Goal: Check status: Check status

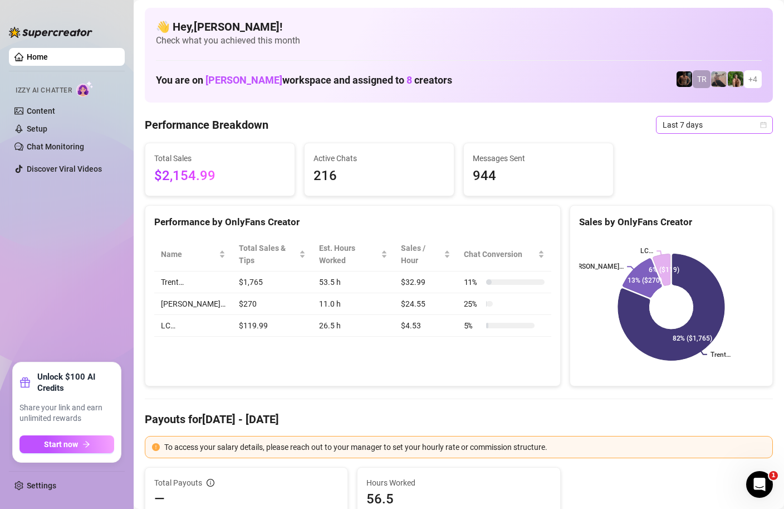
click at [754, 126] on span "Last 7 days" at bounding box center [715, 124] width 104 height 17
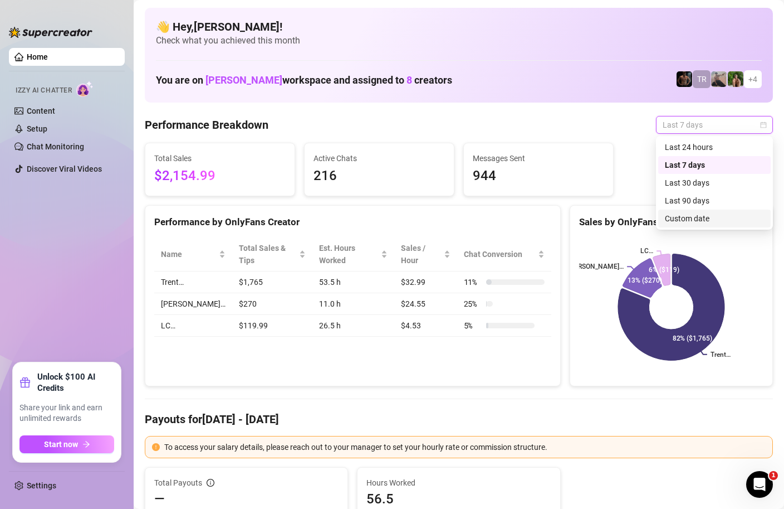
click at [677, 224] on div "Custom date" at bounding box center [714, 218] width 99 height 12
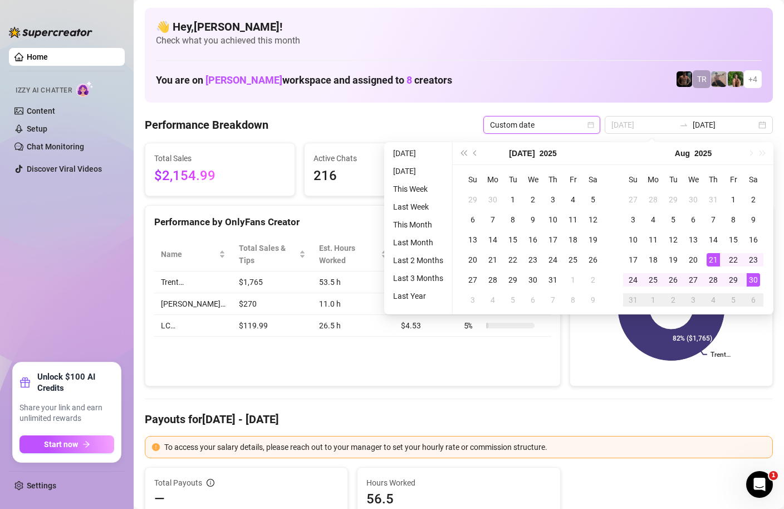
type input "[DATE]"
click at [755, 278] on div "30" at bounding box center [753, 279] width 13 height 13
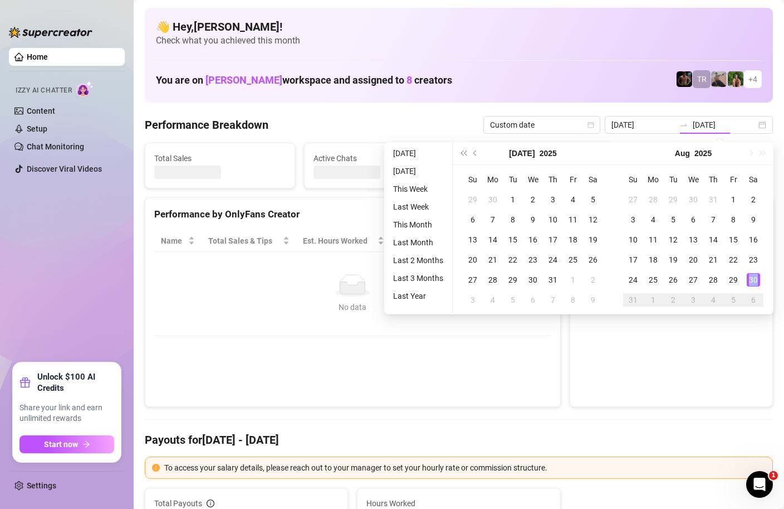
type input "[DATE]"
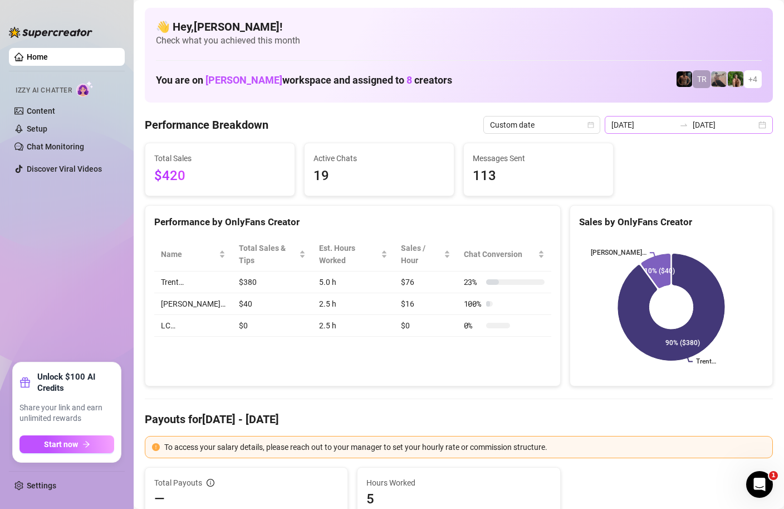
click at [763, 124] on div "[DATE] [DATE]" at bounding box center [689, 125] width 168 height 18
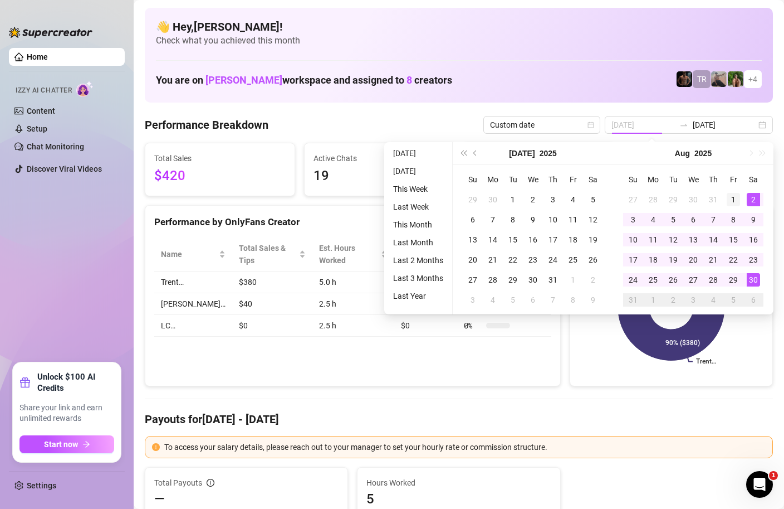
click at [737, 196] on div "1" at bounding box center [733, 199] width 13 height 13
type input "[DATE]"
click at [754, 277] on div "30" at bounding box center [753, 279] width 13 height 13
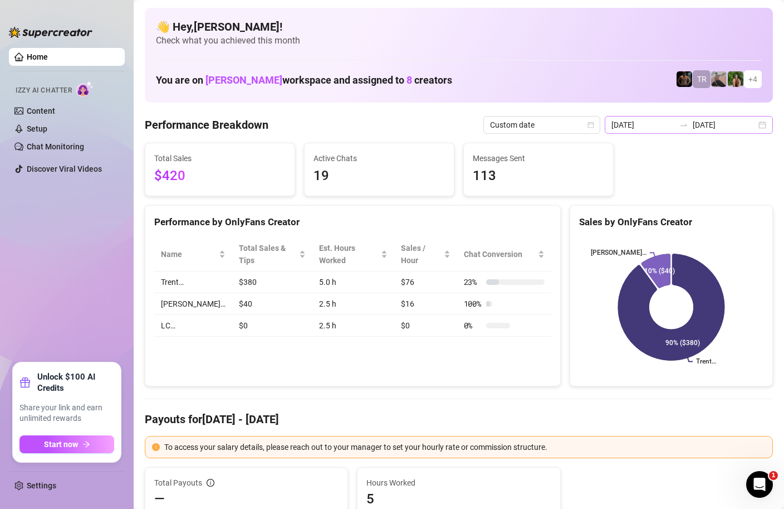
click at [763, 124] on div "[DATE] [DATE]" at bounding box center [689, 125] width 168 height 18
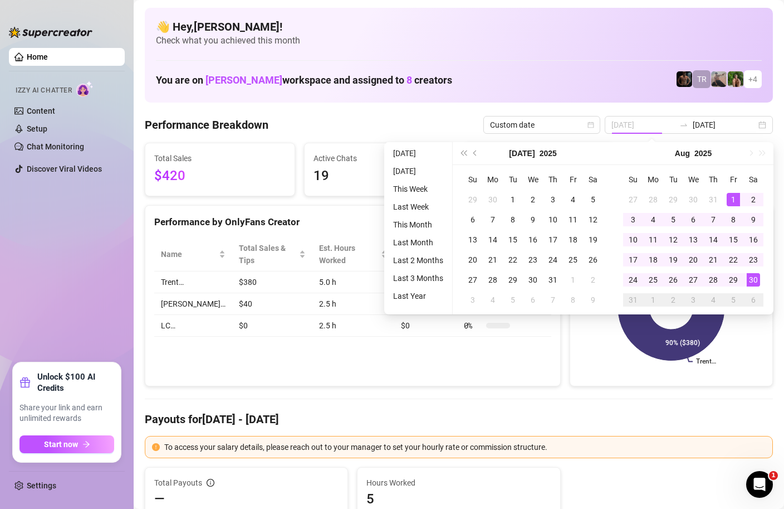
click at [737, 200] on div "1" at bounding box center [733, 199] width 13 height 13
click at [754, 279] on div "30" at bounding box center [753, 279] width 13 height 13
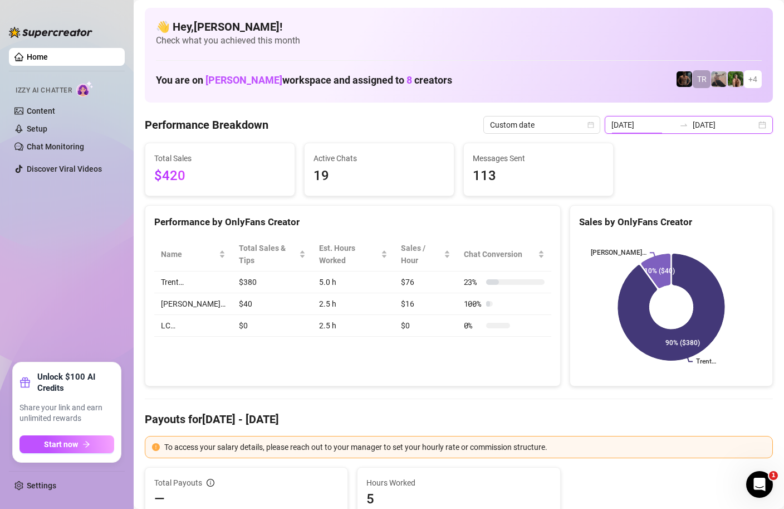
click at [662, 129] on input "[DATE]" at bounding box center [643, 125] width 63 height 12
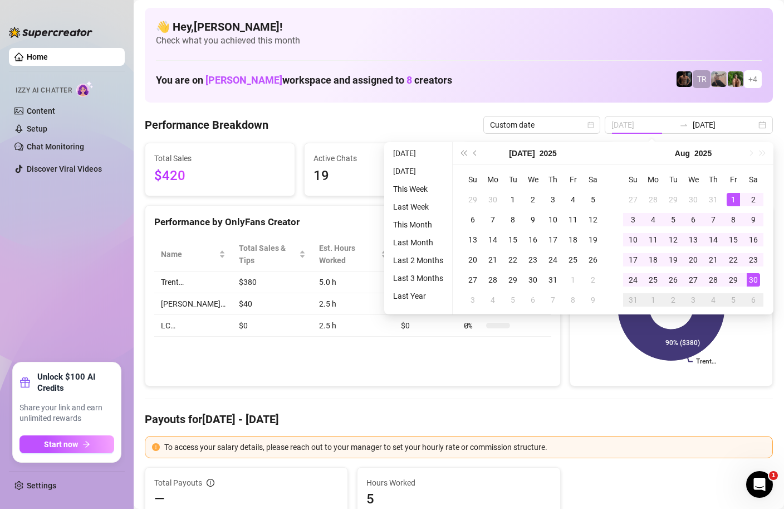
click at [738, 200] on div "1" at bounding box center [733, 199] width 13 height 13
click at [737, 127] on input "[DATE]" at bounding box center [724, 125] width 63 height 12
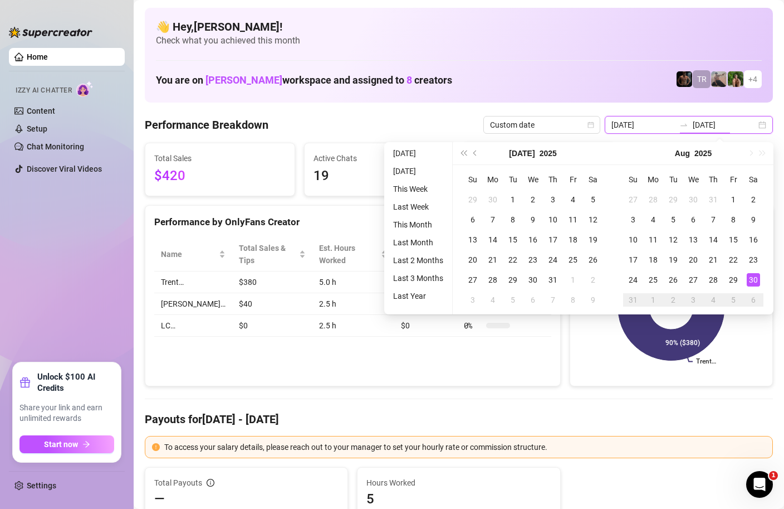
type input "[DATE]"
click at [755, 279] on div "30" at bounding box center [753, 279] width 13 height 13
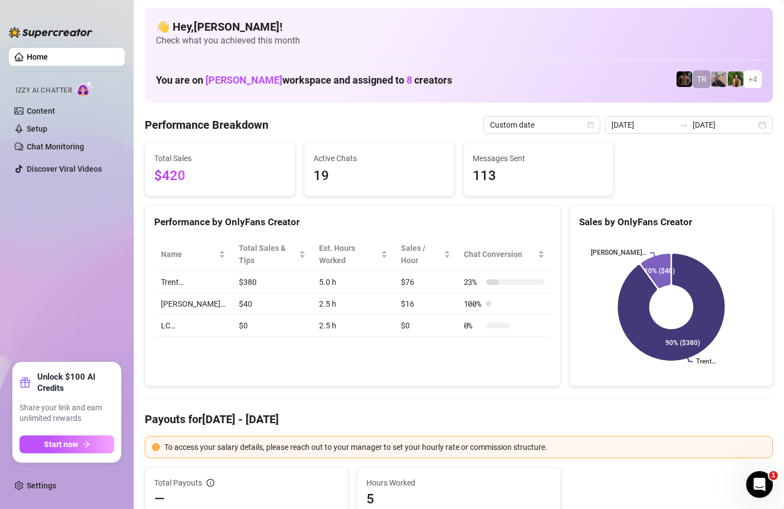
click at [655, 128] on input "[DATE]" at bounding box center [643, 125] width 63 height 12
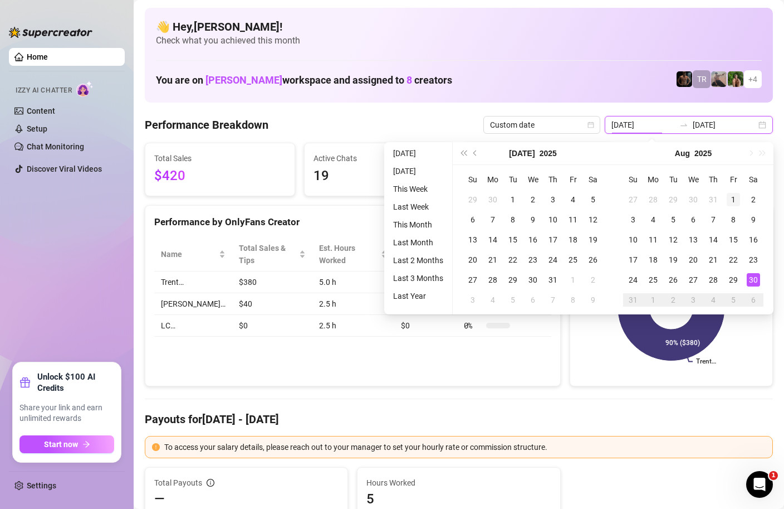
type input "[DATE]"
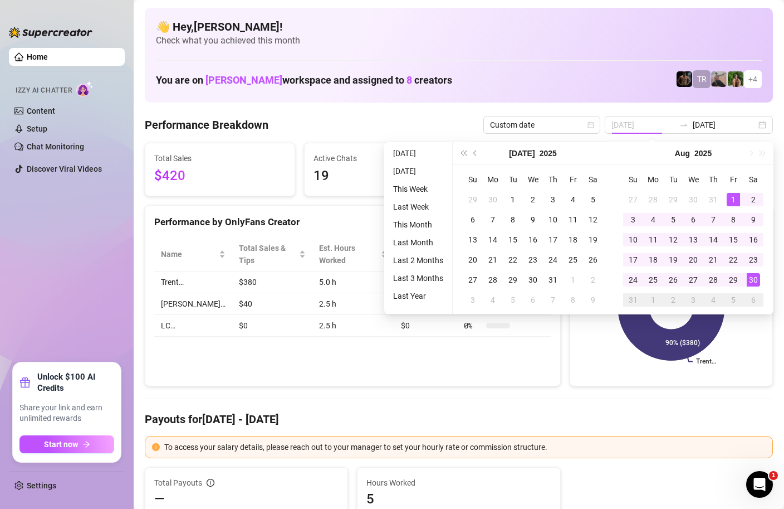
click at [733, 203] on div "1" at bounding box center [733, 199] width 13 height 13
type input "[DATE]"
click at [759, 280] on div "30" at bounding box center [753, 279] width 13 height 13
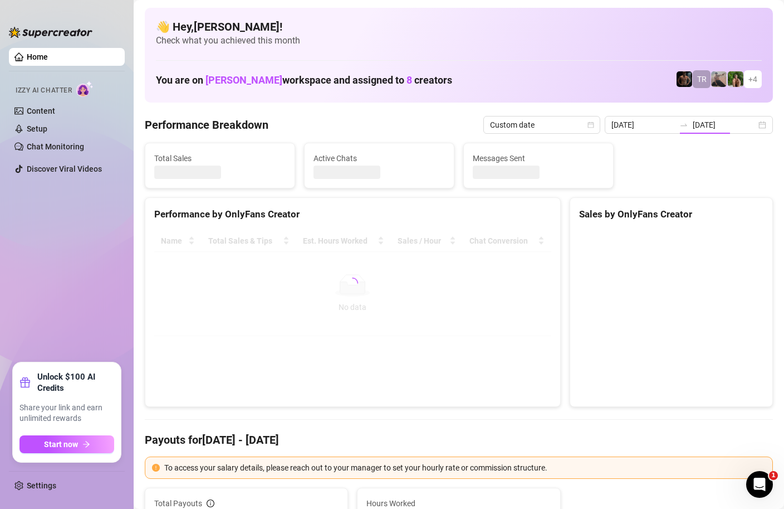
type input "[DATE]"
